Goal: Task Accomplishment & Management: Complete application form

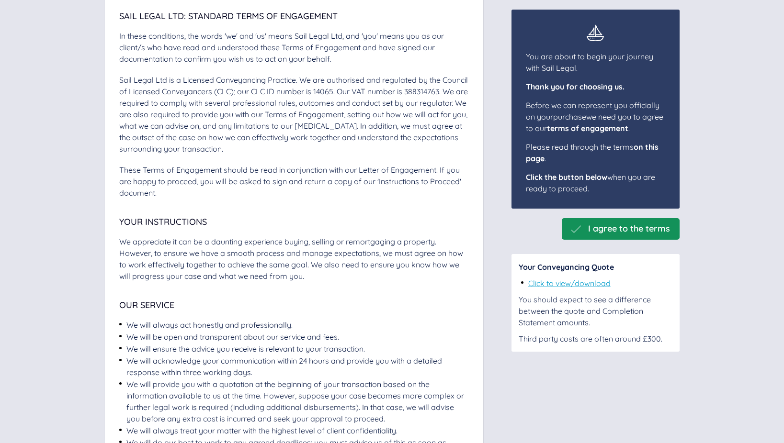
scroll to position [106, 0]
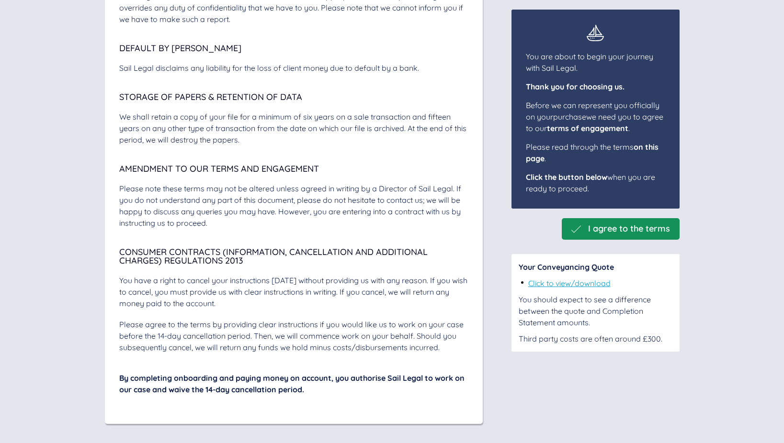
click at [602, 230] on span "I agree to the terms" at bounding box center [629, 229] width 82 height 10
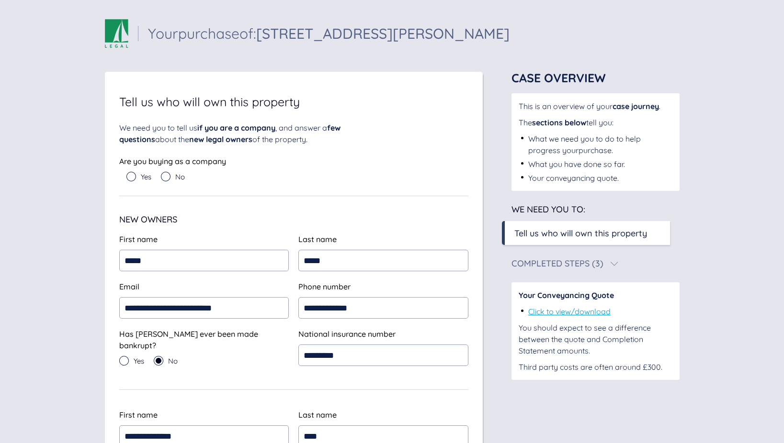
scroll to position [0, 0]
click at [130, 176] on icon at bounding box center [131, 177] width 10 height 10
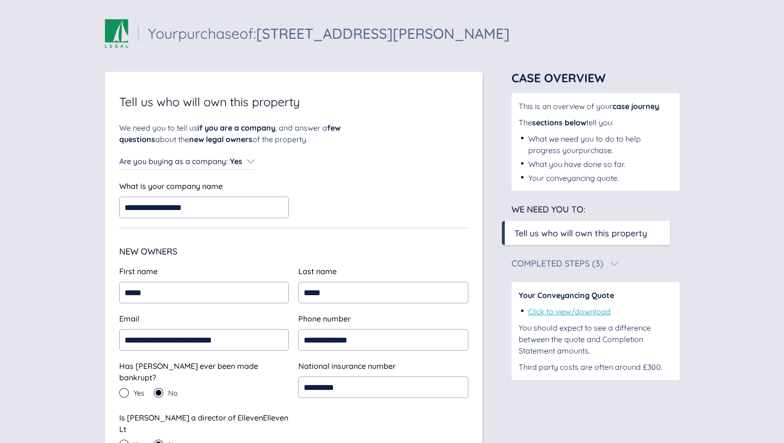
type input "**********"
drag, startPoint x: 392, startPoint y: 180, endPoint x: 383, endPoint y: 178, distance: 8.3
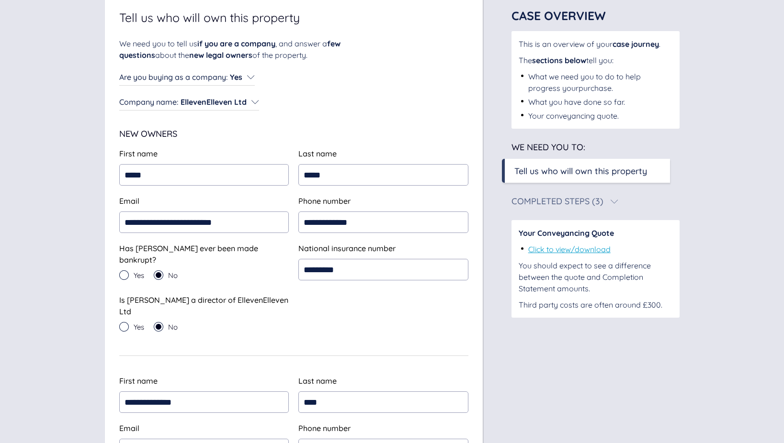
scroll to position [102, 0]
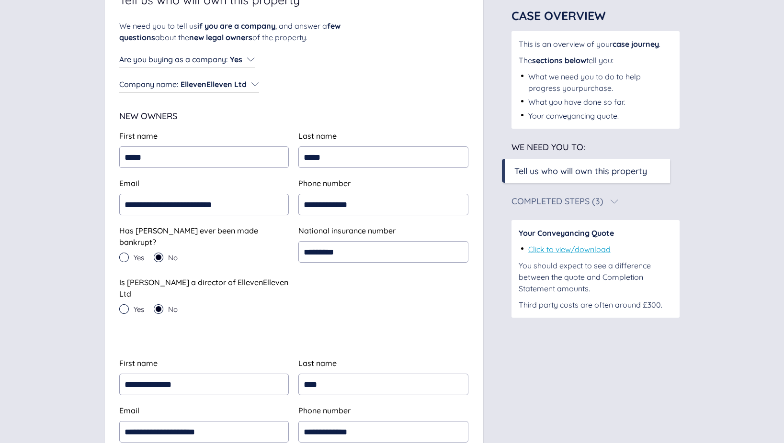
click at [124, 304] on icon at bounding box center [124, 309] width 10 height 10
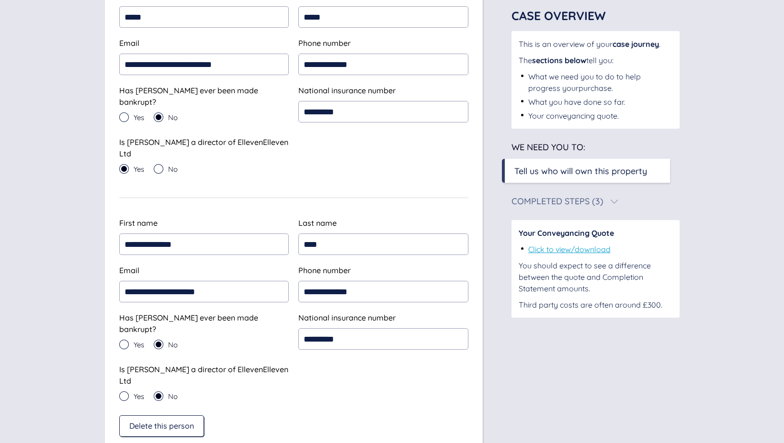
scroll to position [243, 0]
click at [124, 391] on icon at bounding box center [124, 396] width 10 height 10
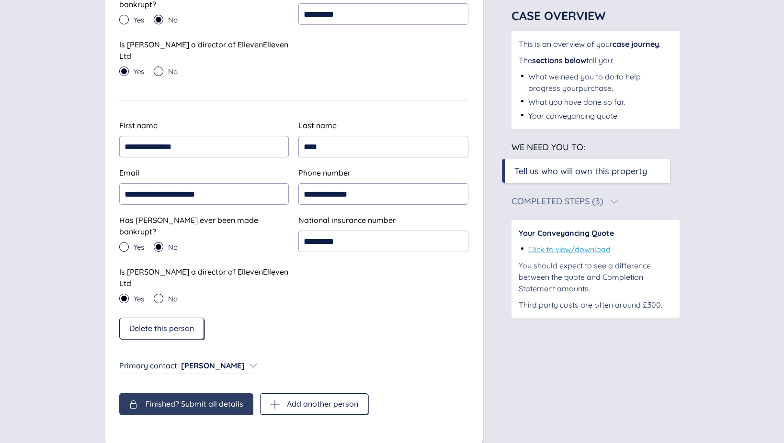
scroll to position [339, 0]
click at [182, 400] on span "Finished? Submit all details" at bounding box center [195, 404] width 98 height 9
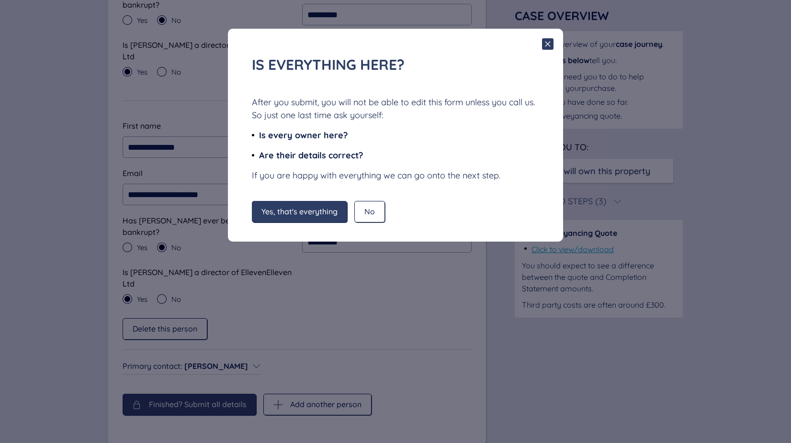
click at [372, 209] on span "No" at bounding box center [369, 211] width 11 height 9
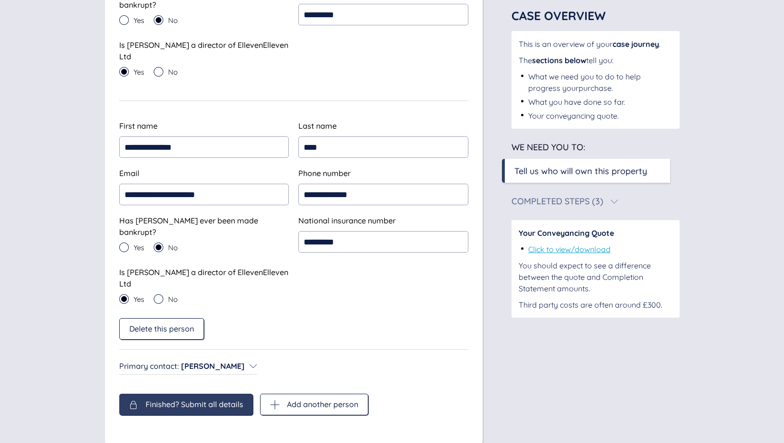
click at [177, 400] on span "Finished? Submit all details" at bounding box center [195, 404] width 98 height 9
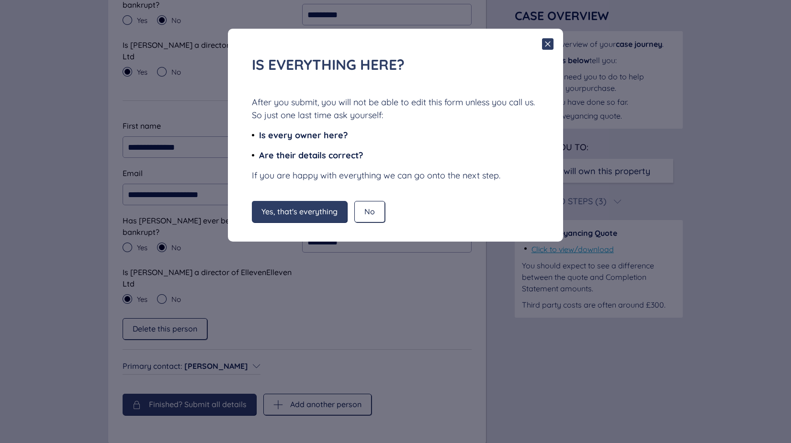
click at [298, 214] on span "Yes, that's everything" at bounding box center [299, 211] width 76 height 9
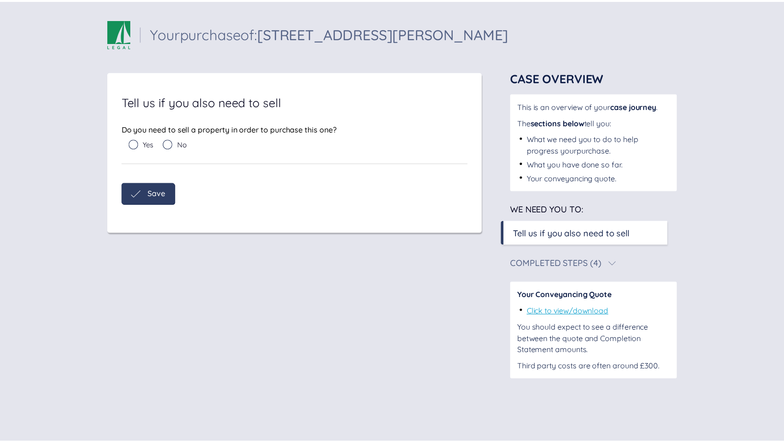
scroll to position [0, 0]
click at [169, 145] on icon at bounding box center [169, 144] width 10 height 10
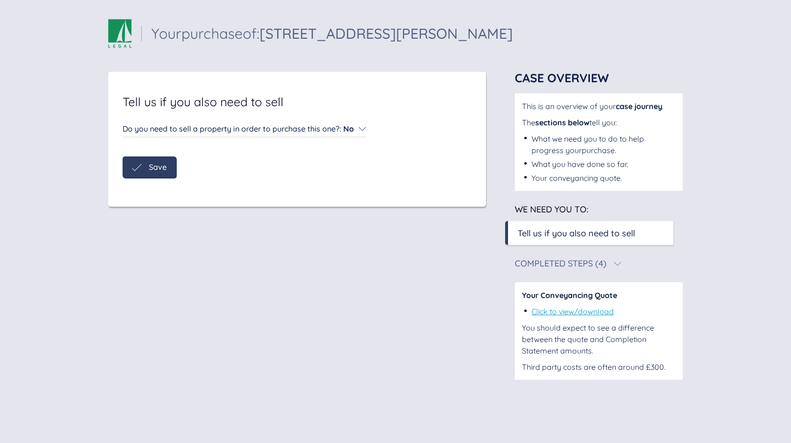
click at [159, 168] on span "Save" at bounding box center [158, 167] width 18 height 9
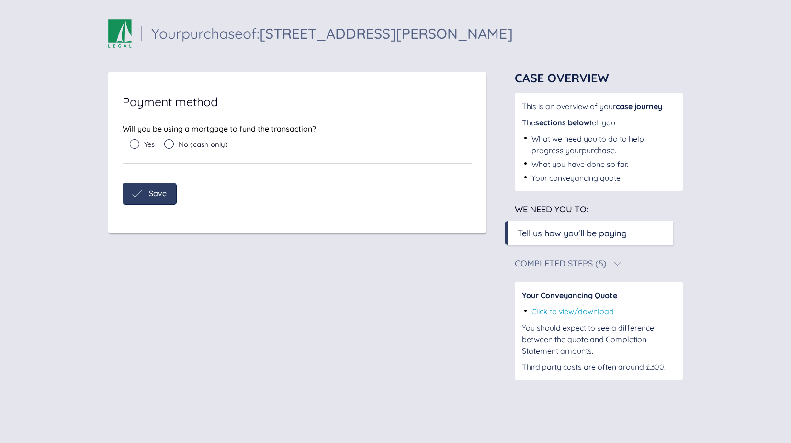
click at [131, 144] on icon at bounding box center [135, 144] width 10 height 10
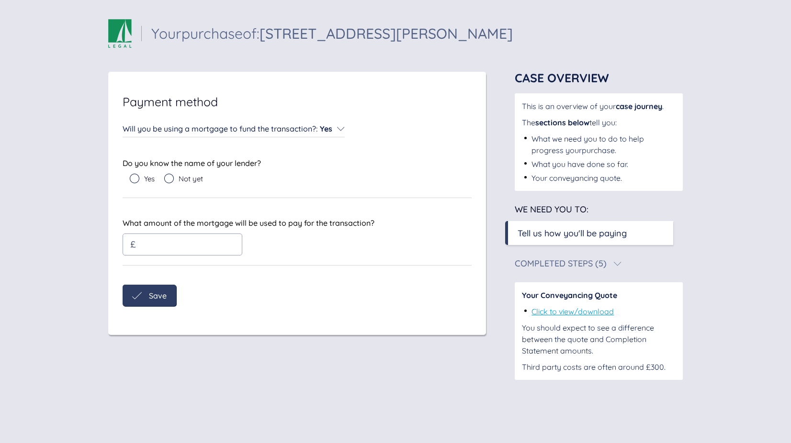
click at [164, 242] on input "text" at bounding box center [177, 245] width 79 height 10
click at [146, 247] on input "*****" at bounding box center [177, 245] width 79 height 10
click at [146, 246] on input "*****" at bounding box center [177, 245] width 79 height 10
click at [187, 245] on input "*****" at bounding box center [177, 245] width 79 height 10
click at [183, 244] on input "********" at bounding box center [177, 245] width 79 height 10
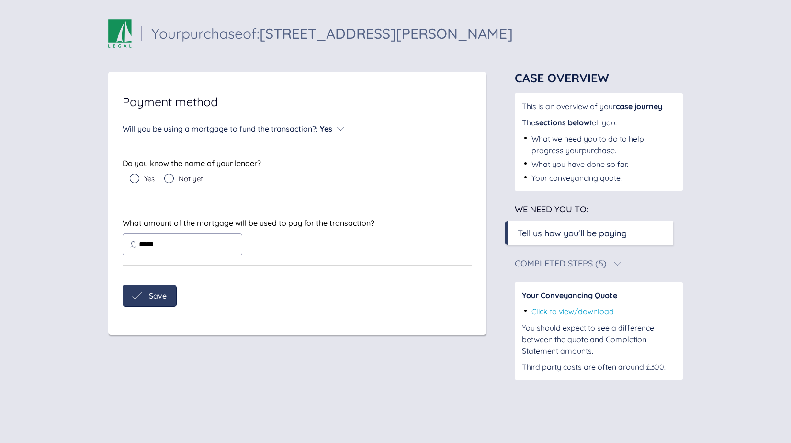
type input "*****"
click at [135, 179] on icon at bounding box center [135, 179] width 10 height 10
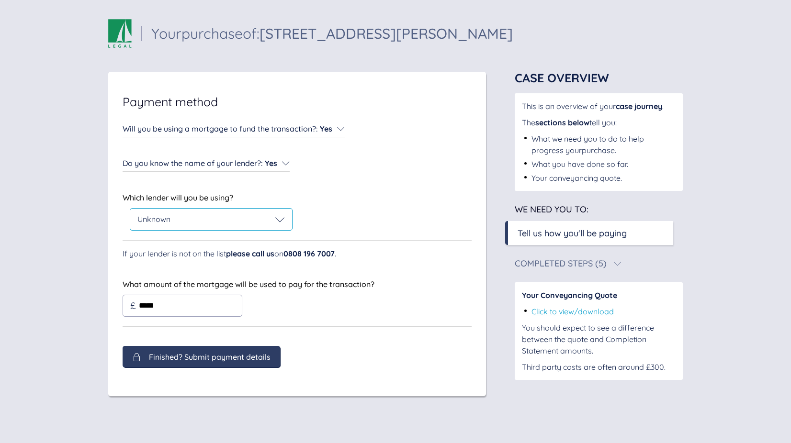
click at [190, 220] on div "Unknown" at bounding box center [210, 220] width 147 height 10
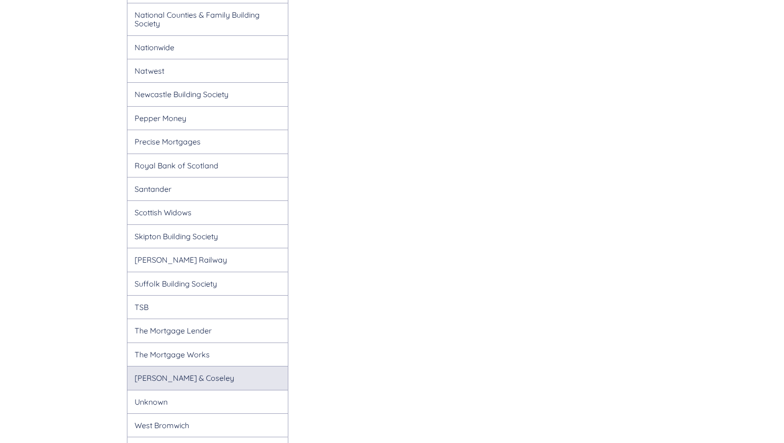
scroll to position [993, 0]
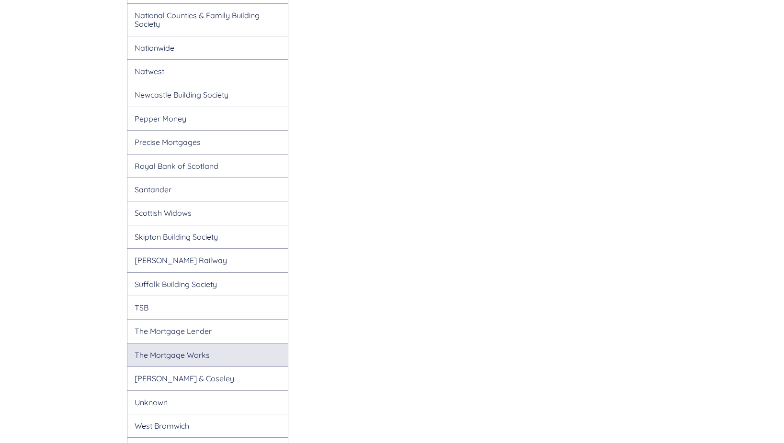
click at [190, 343] on div "The Mortgage Works" at bounding box center [208, 354] width 162 height 23
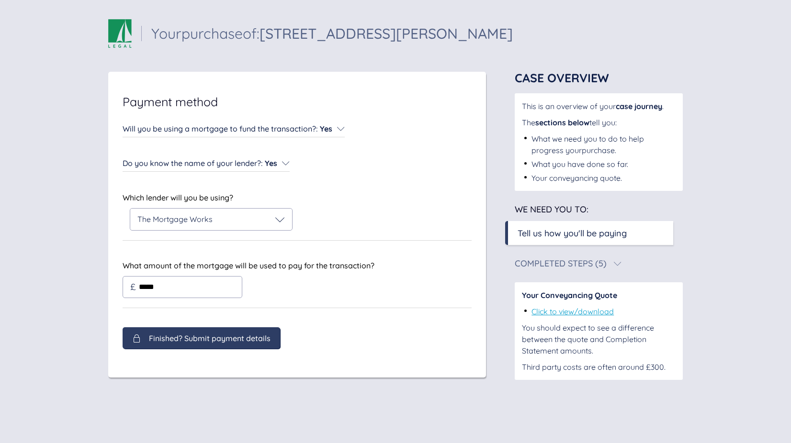
click at [202, 340] on div "Payment method Will you be using a mortgage to fund the transaction? : Yes Will…" at bounding box center [297, 225] width 378 height 306
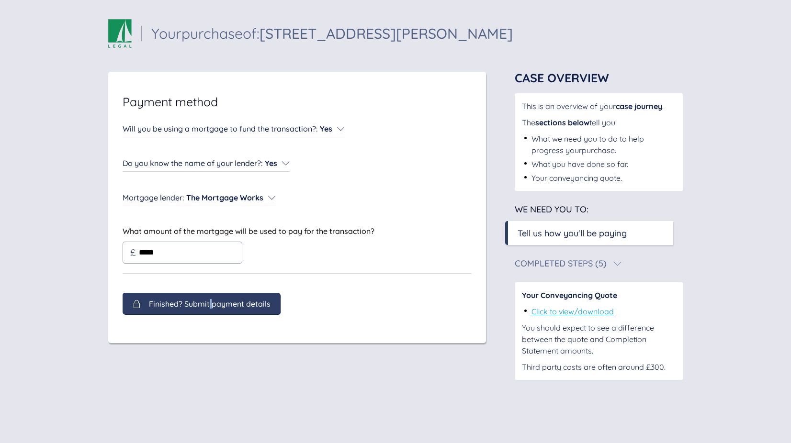
click at [210, 308] on span "Finished? Submit payment details" at bounding box center [210, 304] width 122 height 9
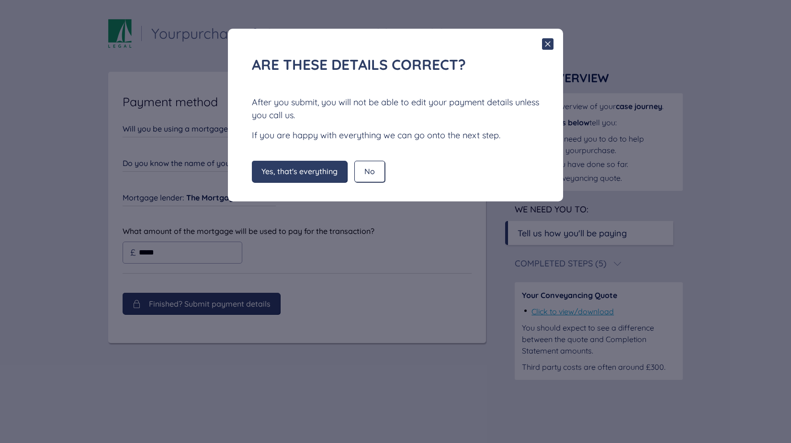
click at [301, 174] on span "Yes, that's everything" at bounding box center [299, 171] width 76 height 9
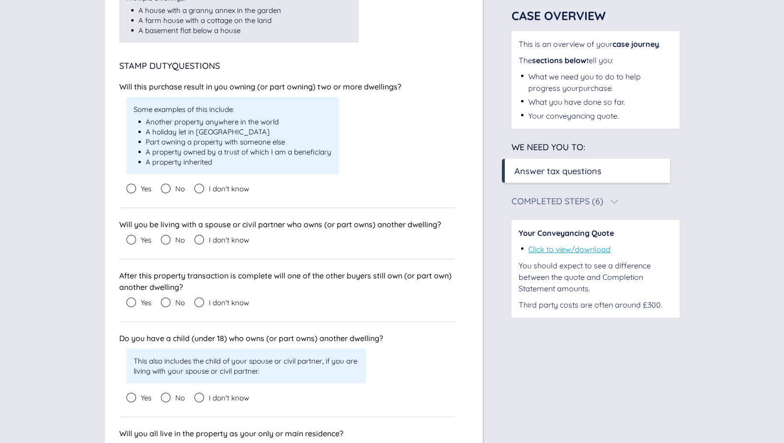
scroll to position [264, 0]
click at [131, 189] on icon at bounding box center [131, 190] width 10 height 10
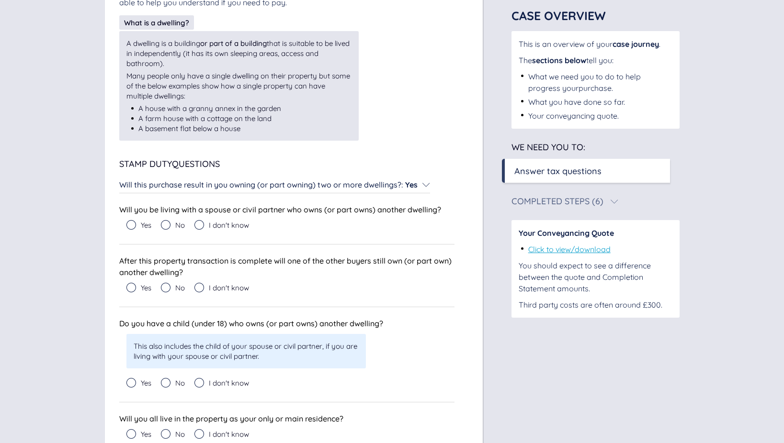
scroll to position [172, 0]
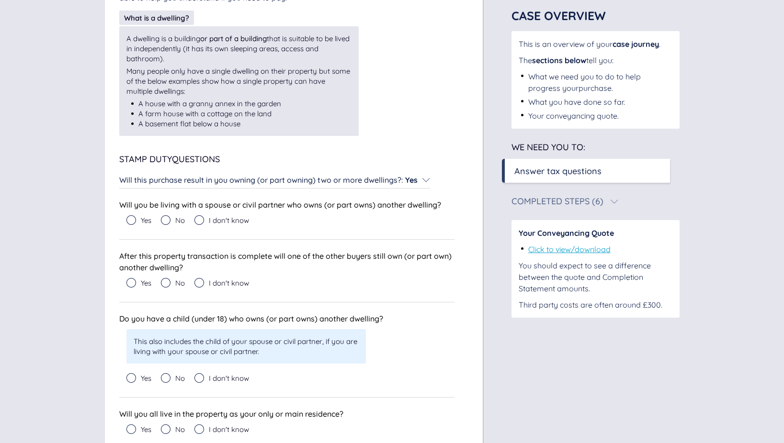
click at [131, 219] on icon at bounding box center [131, 220] width 10 height 10
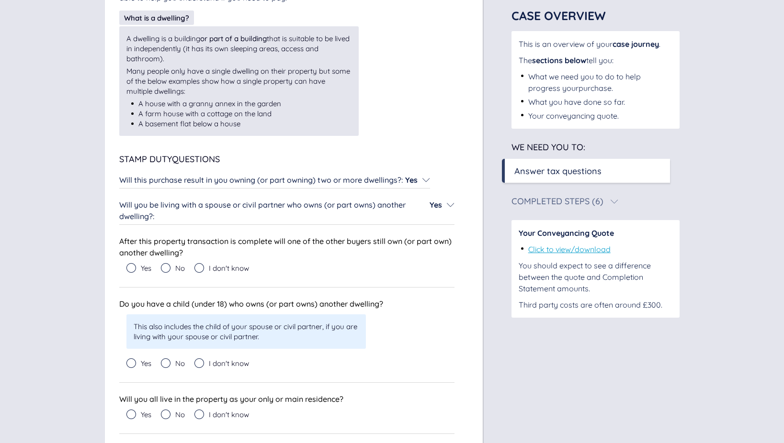
click at [131, 267] on icon at bounding box center [131, 268] width 10 height 10
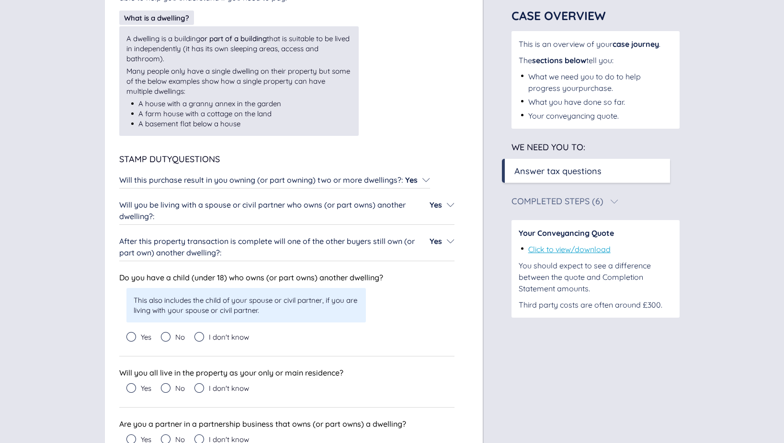
click at [168, 337] on icon at bounding box center [166, 337] width 10 height 10
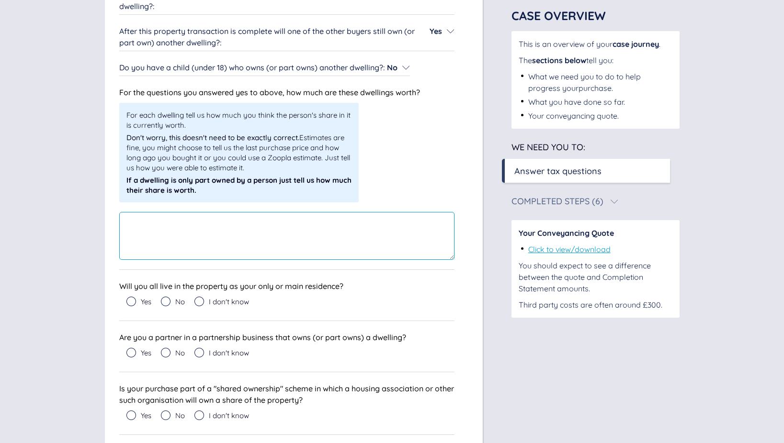
scroll to position [382, 0]
click at [400, 181] on div "For each dwelling tell us how much you think the person's share in it is curren…" at bounding box center [286, 181] width 335 height 157
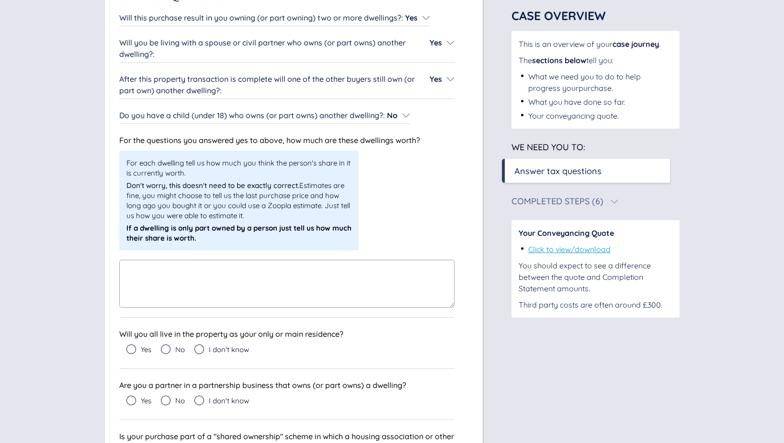
scroll to position [343, 0]
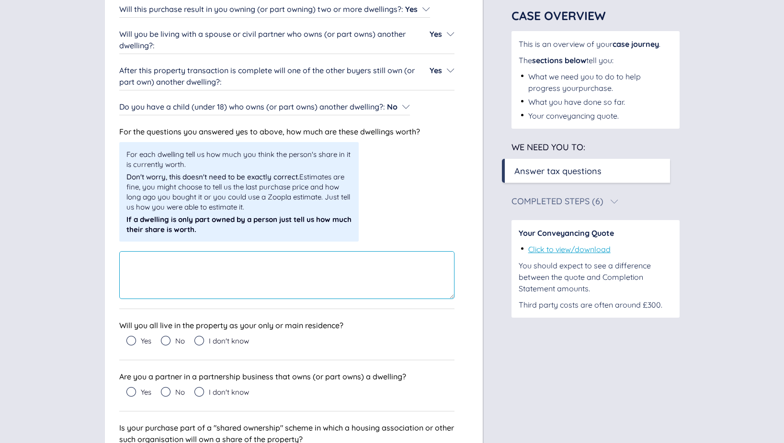
click at [135, 263] on textarea at bounding box center [286, 275] width 335 height 48
click at [237, 283] on textarea "**********" at bounding box center [286, 275] width 335 height 48
click at [250, 261] on textarea "**********" at bounding box center [286, 275] width 335 height 48
click at [288, 263] on textarea "**********" at bounding box center [286, 275] width 335 height 48
click at [362, 270] on textarea "**********" at bounding box center [286, 275] width 335 height 48
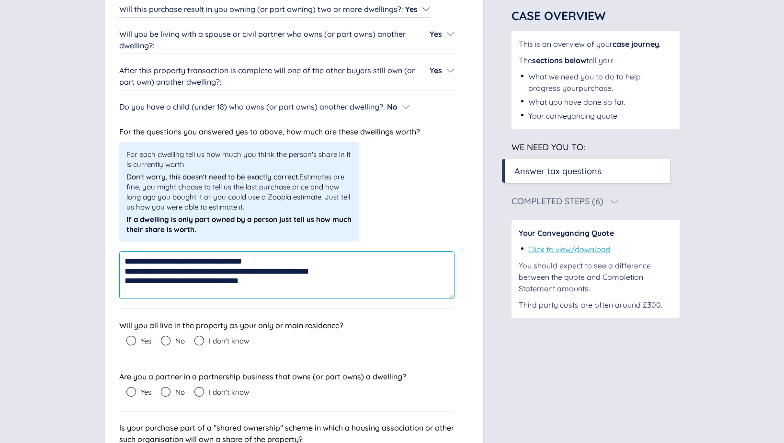
type textarea "**********"
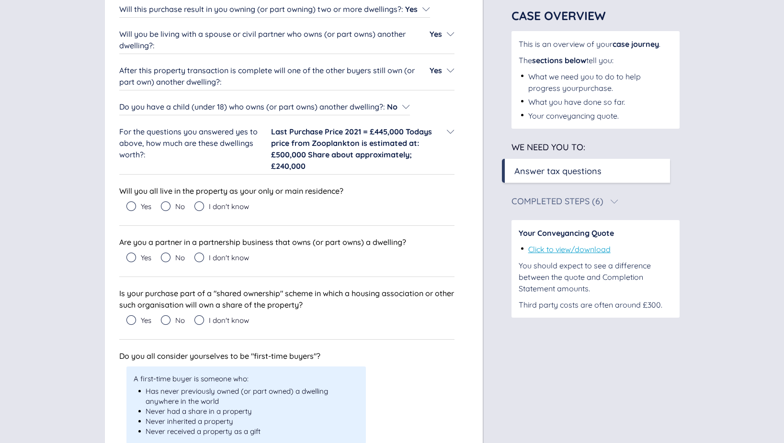
click at [427, 322] on div "Stamp Duty Questions Will this purchase result in you owning (or part owning) t…" at bounding box center [286, 357] width 335 height 746
click at [168, 205] on icon at bounding box center [166, 207] width 10 height 10
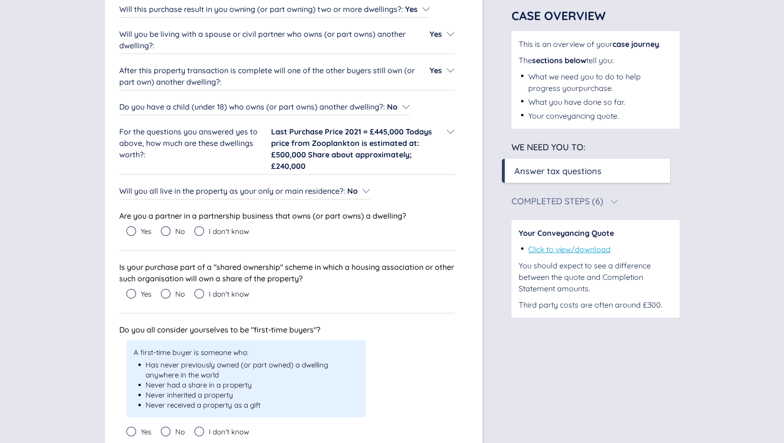
click at [131, 232] on icon at bounding box center [131, 231] width 10 height 10
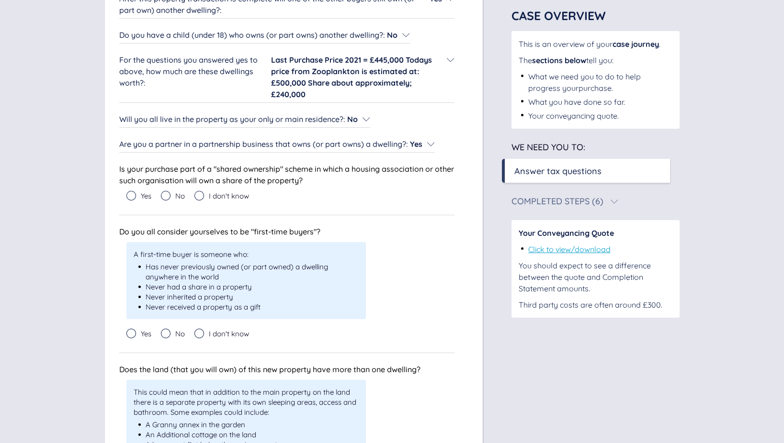
scroll to position [421, 0]
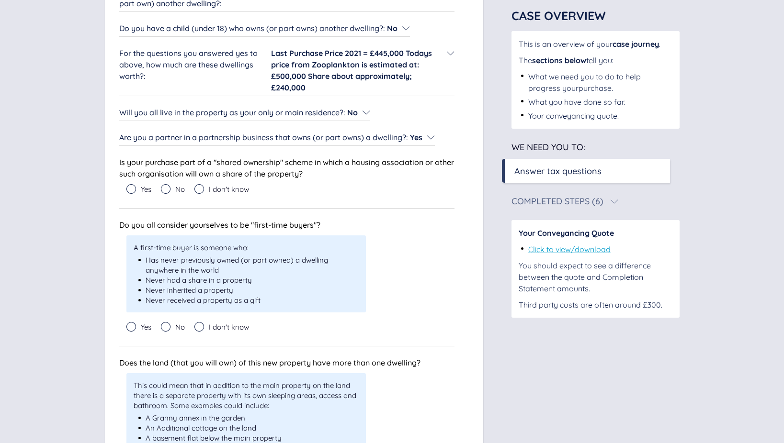
click at [167, 189] on icon at bounding box center [166, 189] width 10 height 10
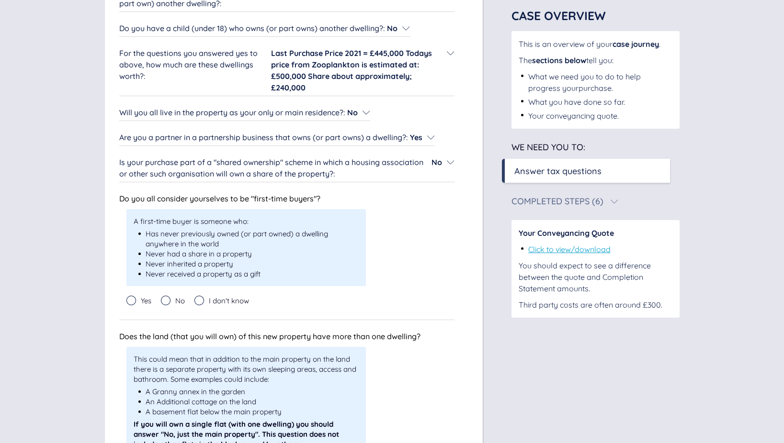
click at [166, 298] on icon at bounding box center [166, 301] width 10 height 10
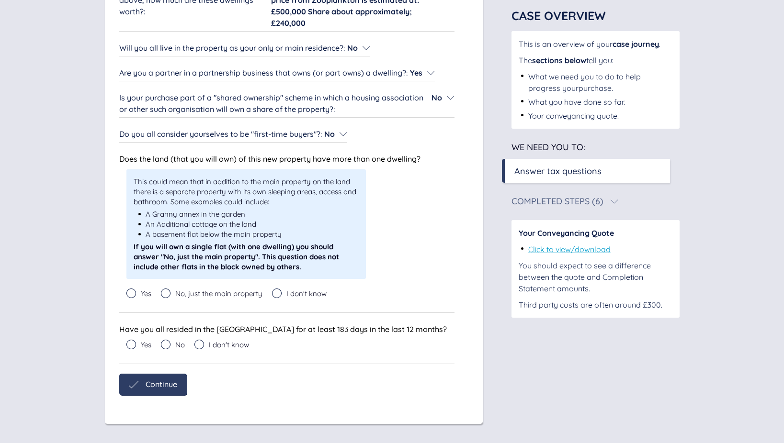
scroll to position [486, 0]
click at [165, 294] on icon at bounding box center [166, 294] width 10 height 10
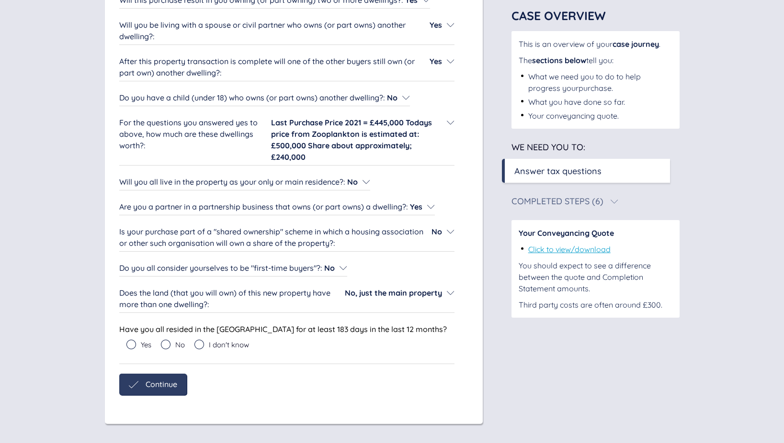
click at [132, 344] on icon at bounding box center [131, 345] width 10 height 10
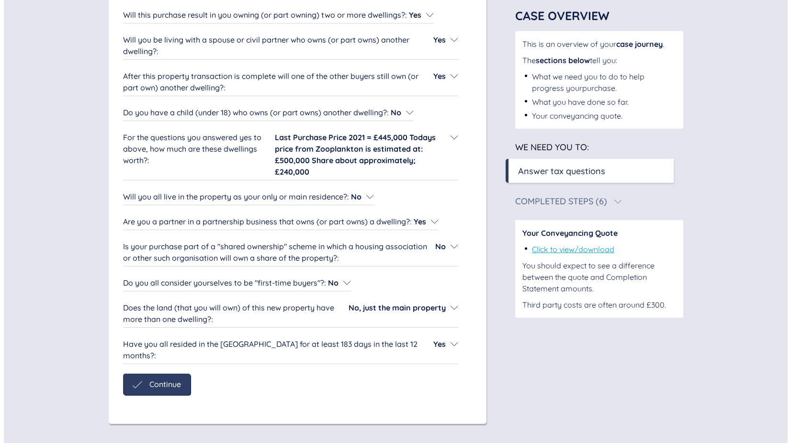
scroll to position [326, 0]
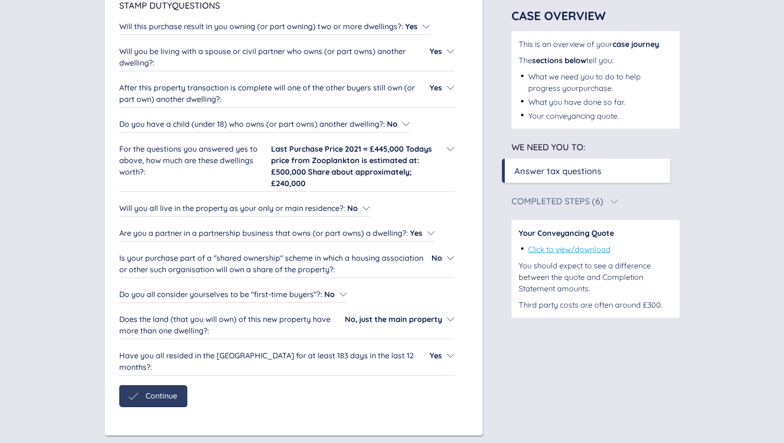
click at [156, 392] on span "Continue" at bounding box center [162, 396] width 32 height 9
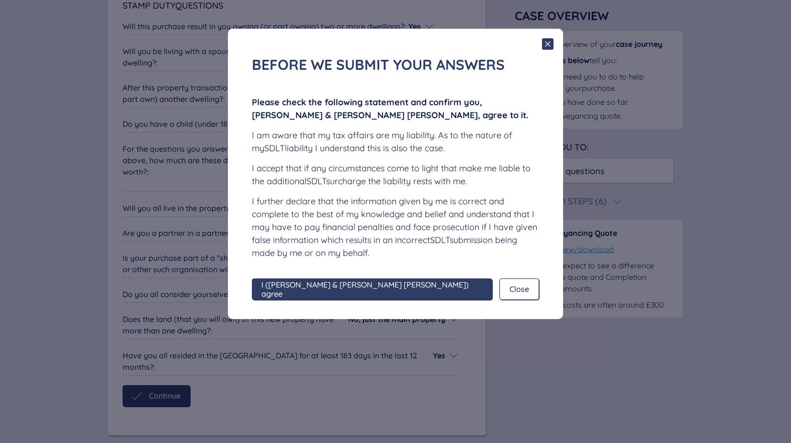
click at [337, 290] on span "I ([PERSON_NAME] & [PERSON_NAME] [PERSON_NAME]) agree" at bounding box center [371, 290] width 221 height 18
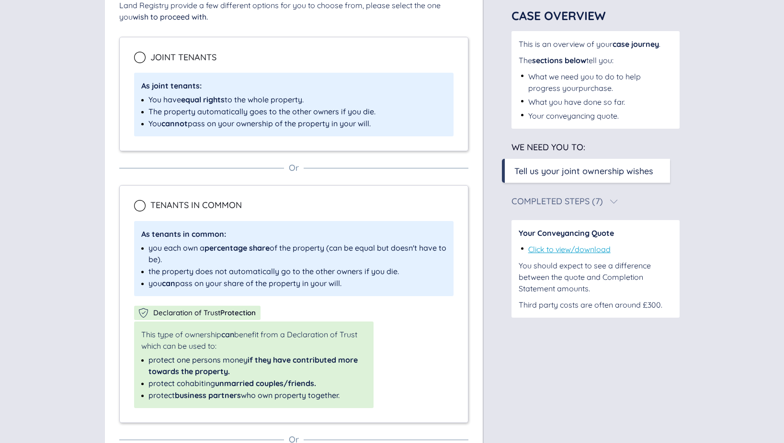
scroll to position [143, 0]
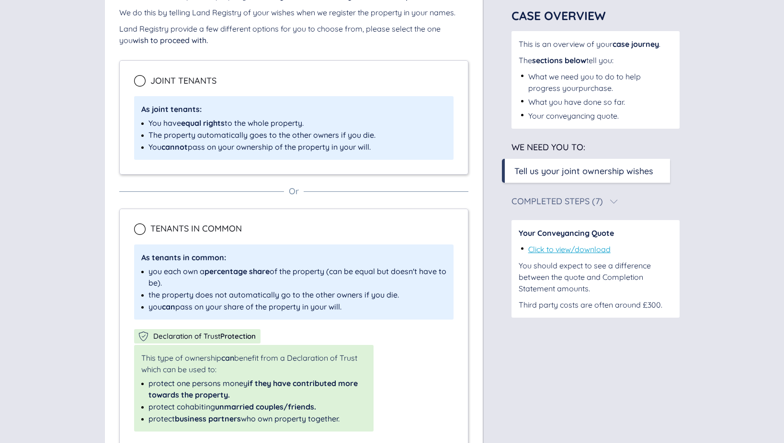
drag, startPoint x: 140, startPoint y: 79, endPoint x: 173, endPoint y: 101, distance: 39.3
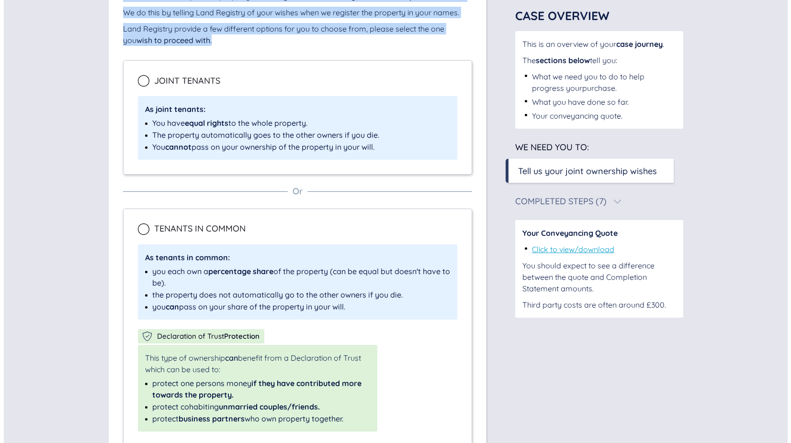
scroll to position [0, 0]
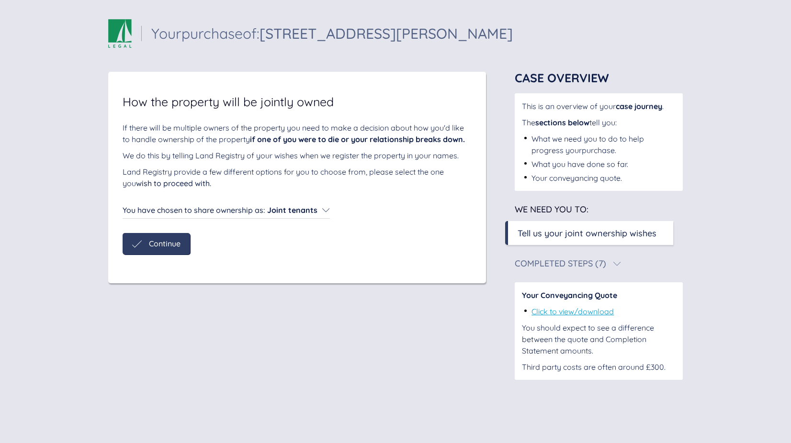
click at [258, 254] on div "Continue" at bounding box center [297, 244] width 349 height 22
click at [173, 246] on span "Continue" at bounding box center [165, 243] width 32 height 9
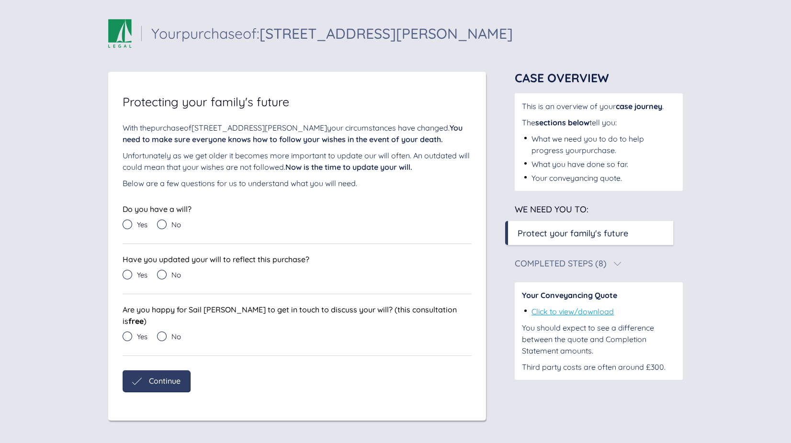
click at [163, 223] on icon at bounding box center [162, 225] width 10 height 10
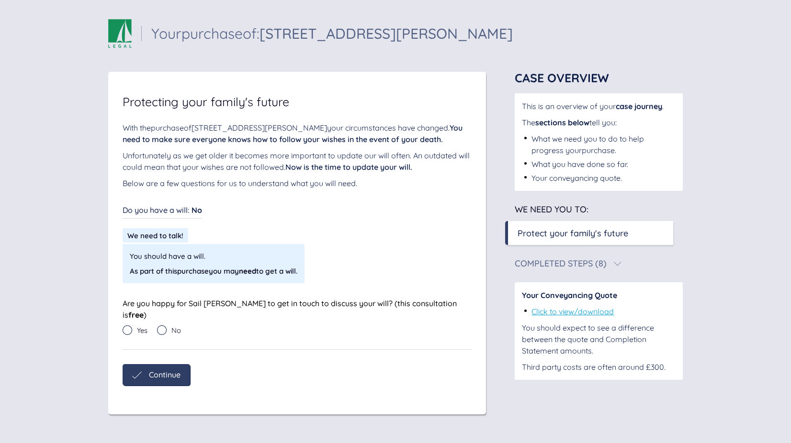
click at [126, 326] on icon at bounding box center [128, 331] width 10 height 10
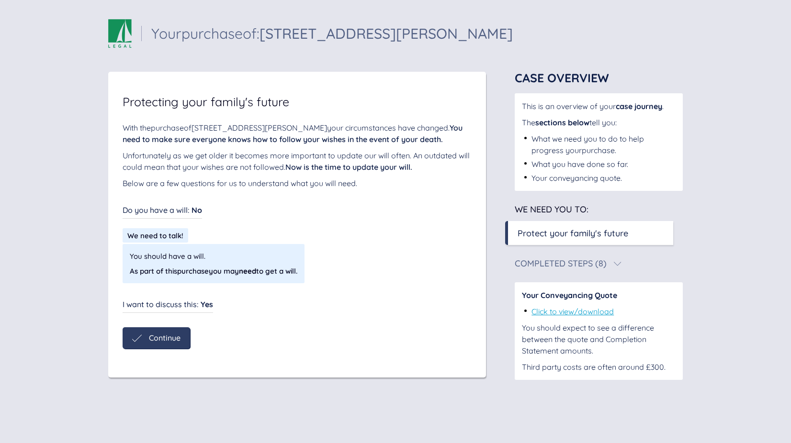
click at [167, 338] on span "Continue" at bounding box center [165, 338] width 32 height 9
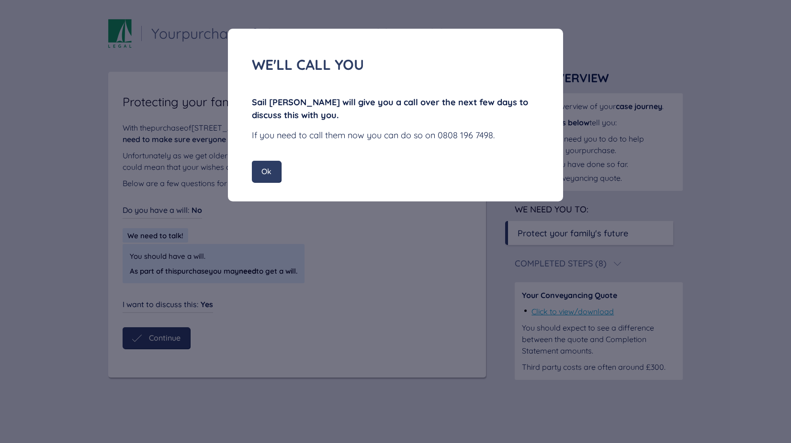
click at [269, 174] on span "Ok" at bounding box center [266, 171] width 10 height 9
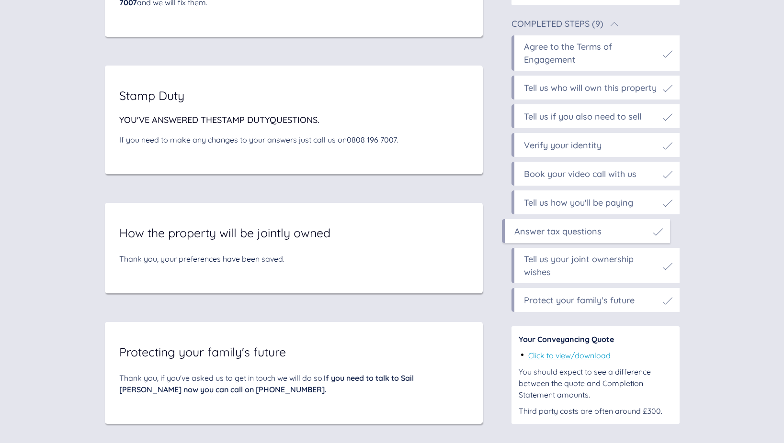
scroll to position [5302, 0]
click at [560, 358] on link "Click to view/download" at bounding box center [569, 356] width 82 height 10
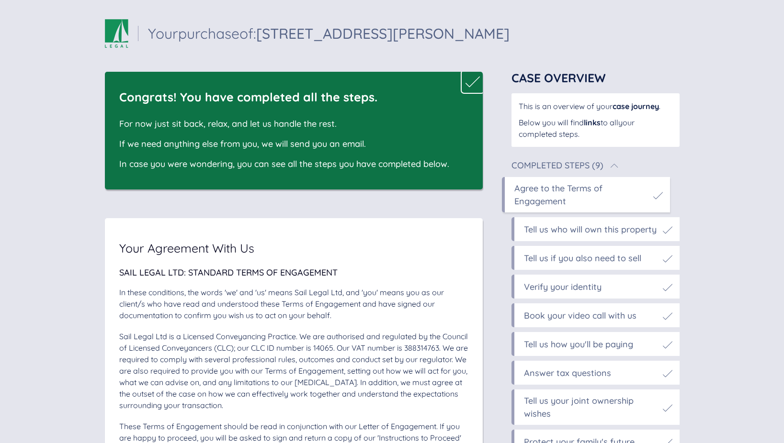
scroll to position [0, 0]
